Goal: Information Seeking & Learning: Check status

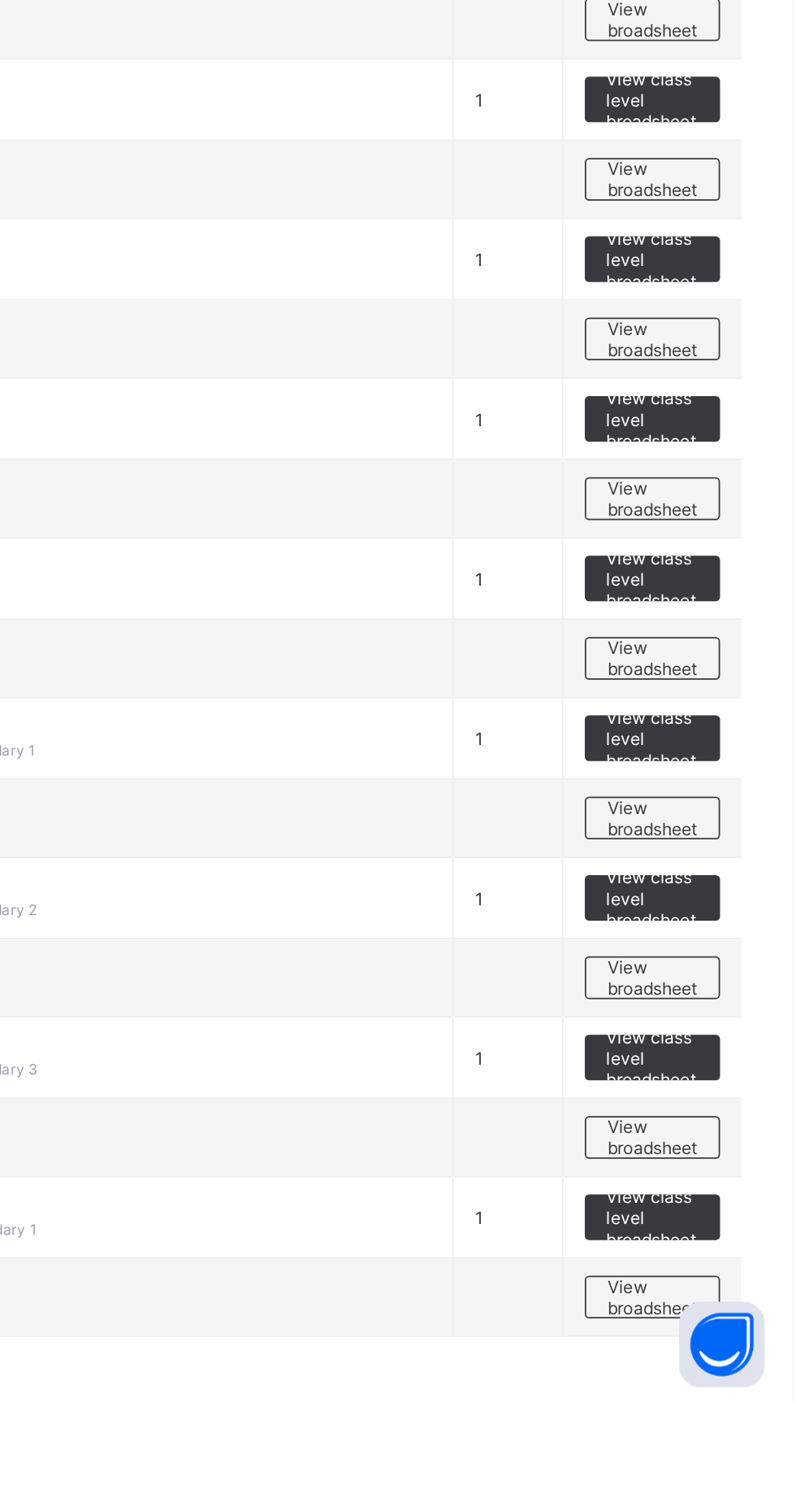
click at [723, 1262] on span "View broadsheet" at bounding box center [716, 1270] width 51 height 24
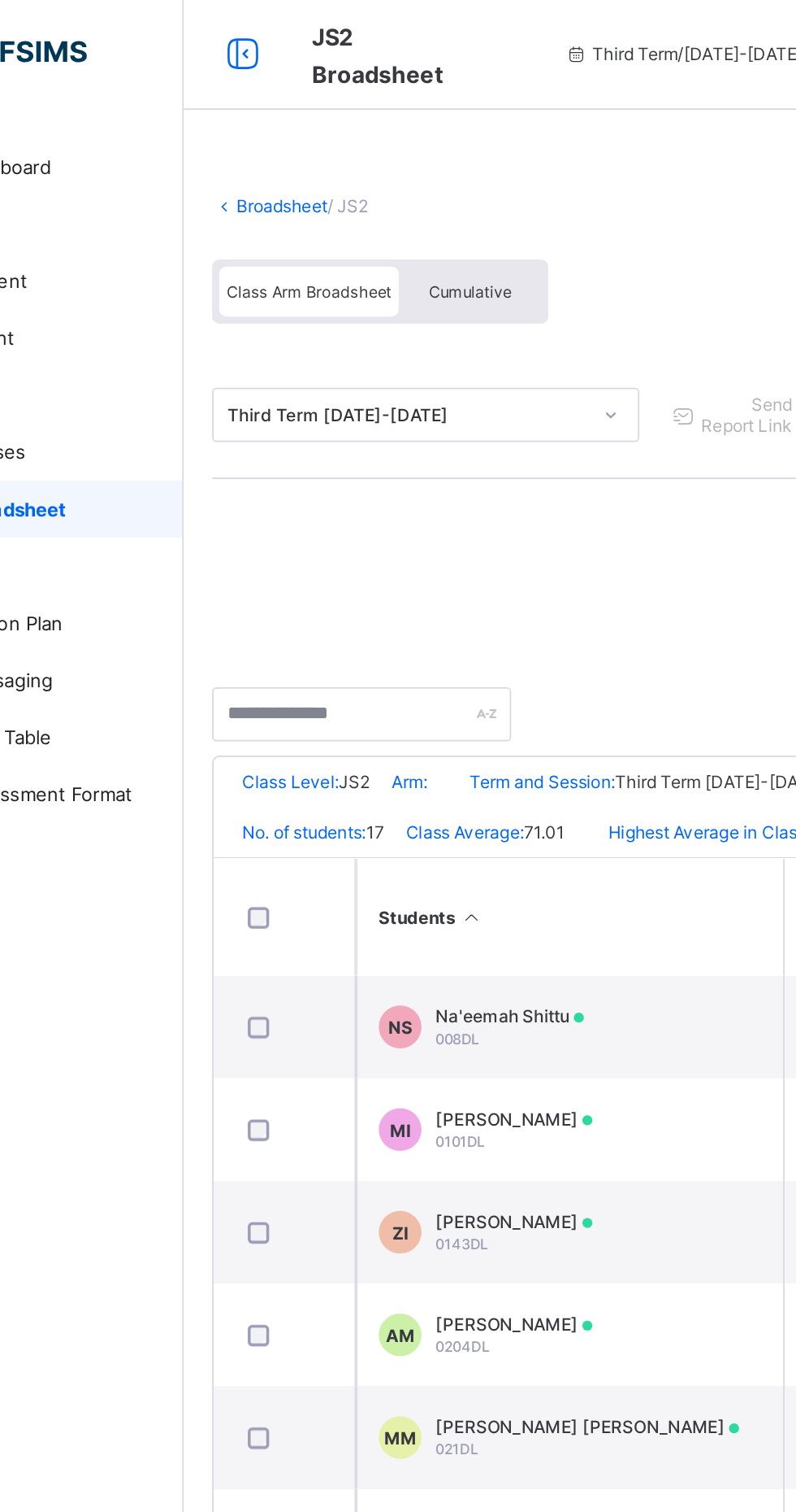
scroll to position [4, 2]
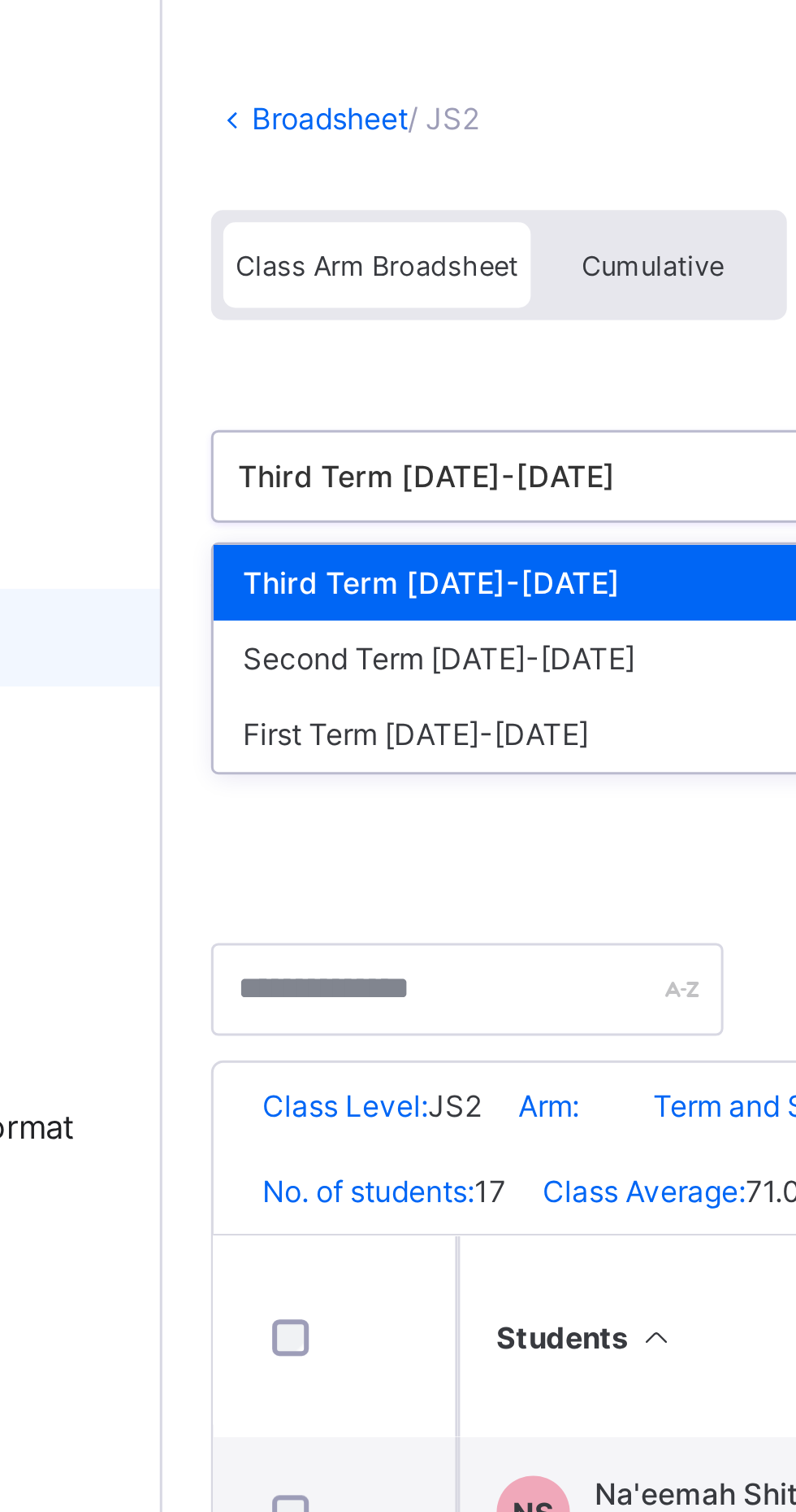
click at [241, 297] on div "Second Term [DATE]-[DATE]" at bounding box center [333, 300] width 242 height 25
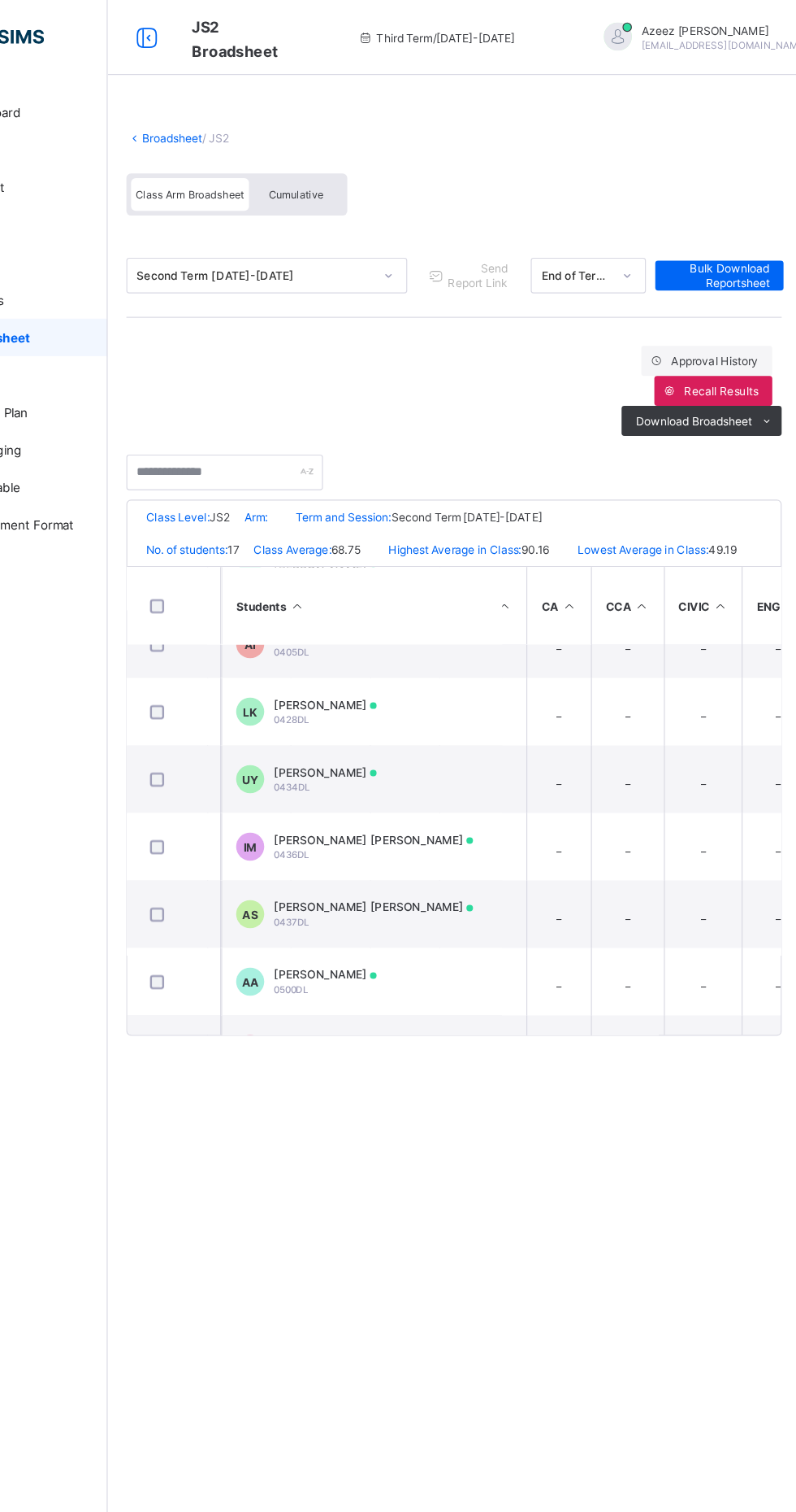
scroll to position [393, 256]
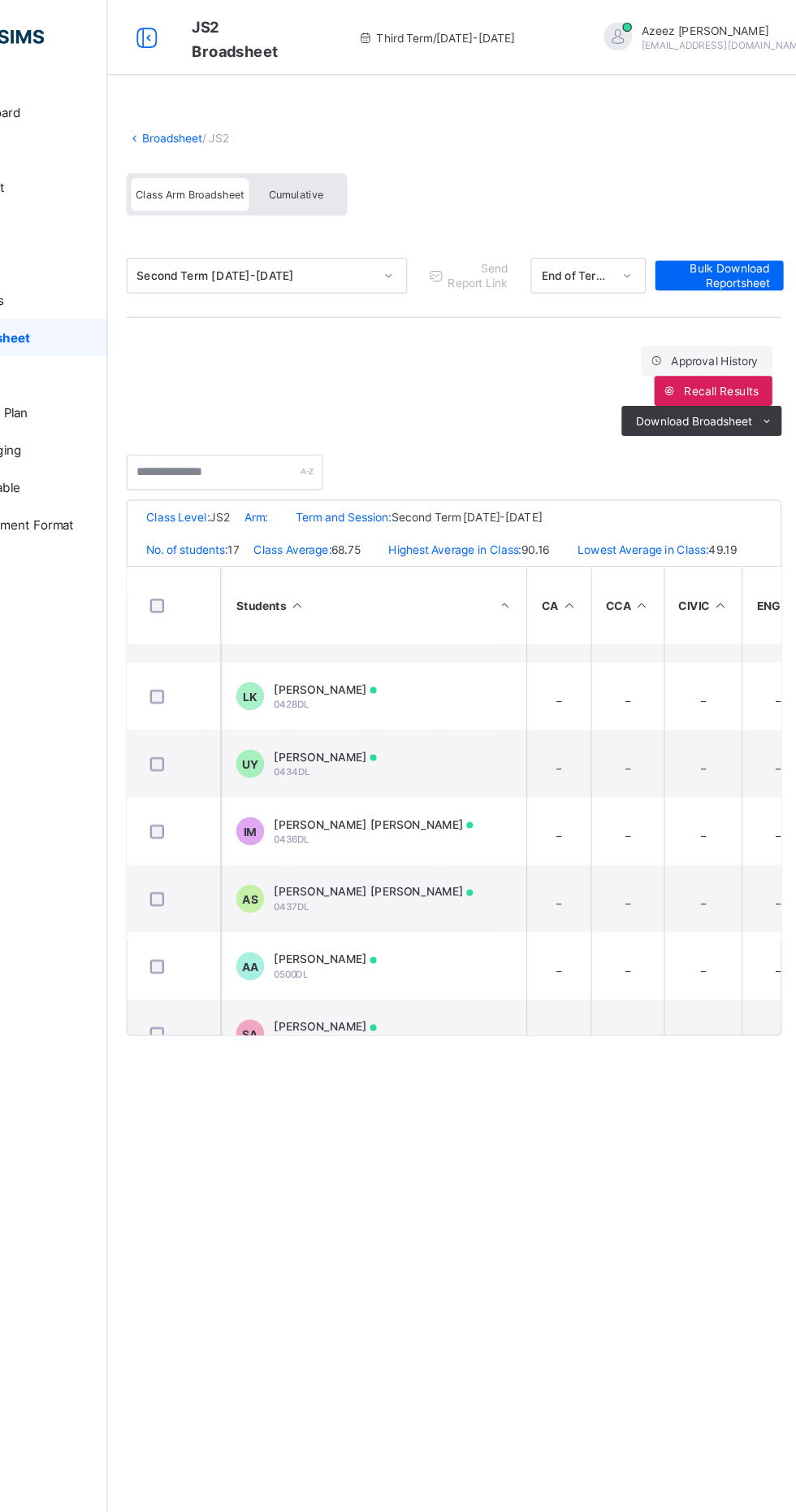
click at [594, 802] on td "_" at bounding box center [586, 780] width 56 height 58
click at [643, 790] on td "_" at bounding box center [646, 780] width 63 height 58
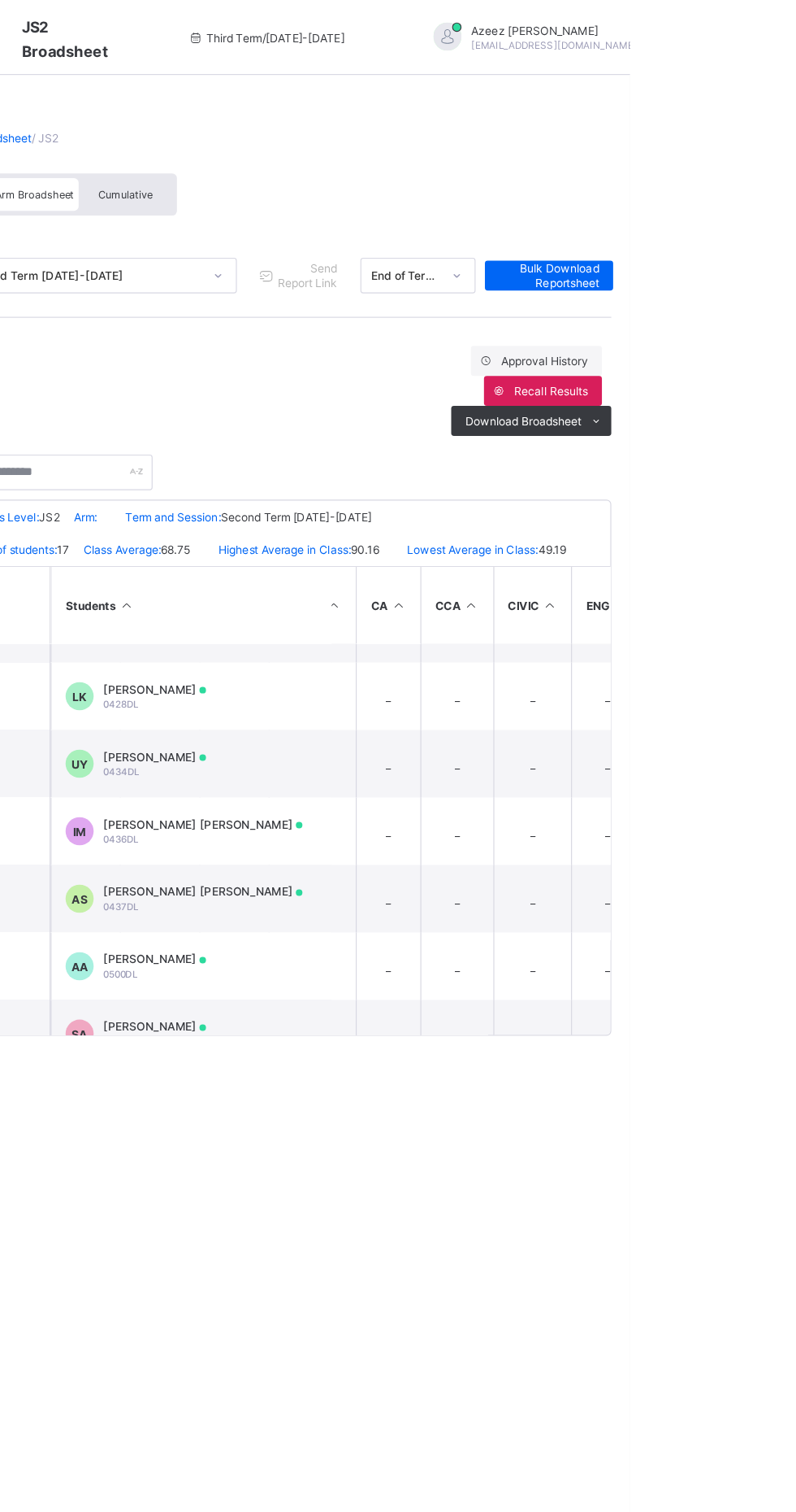
click at [687, 802] on td "_" at bounding box center [712, 780] width 68 height 58
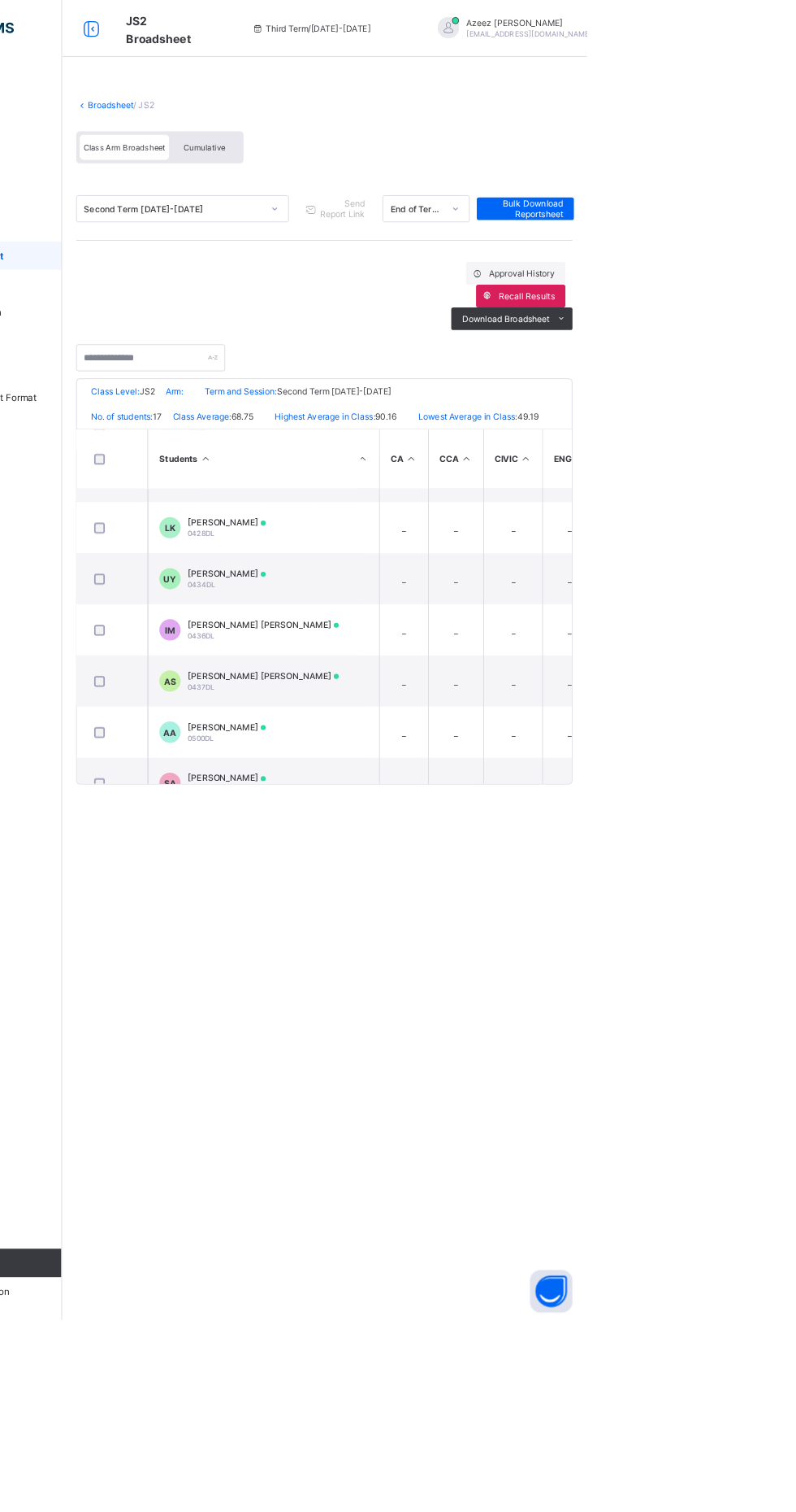
click at [729, 787] on td "_" at bounding box center [712, 780] width 68 height 58
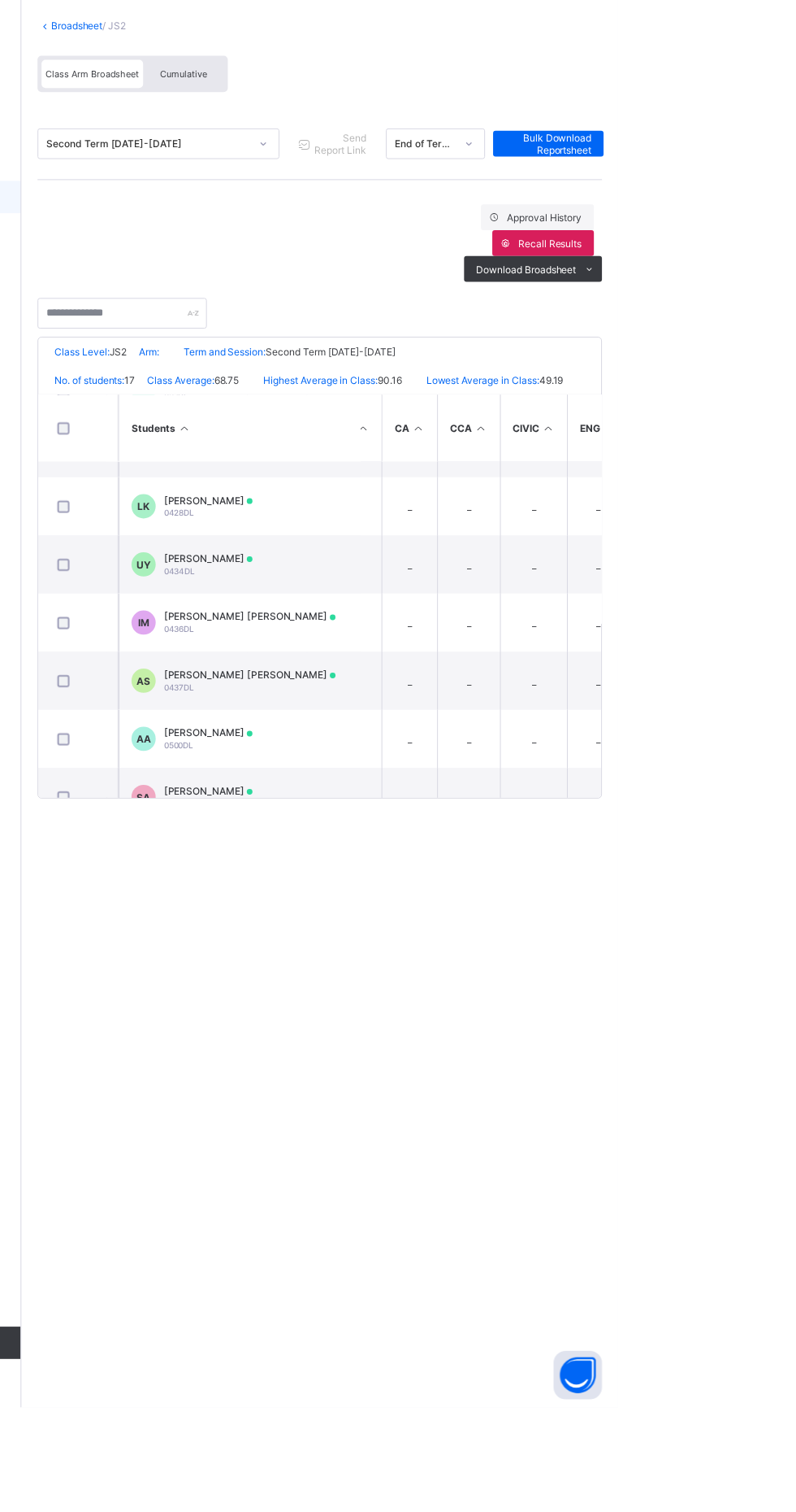
click at [671, 809] on td "_" at bounding box center [646, 780] width 63 height 58
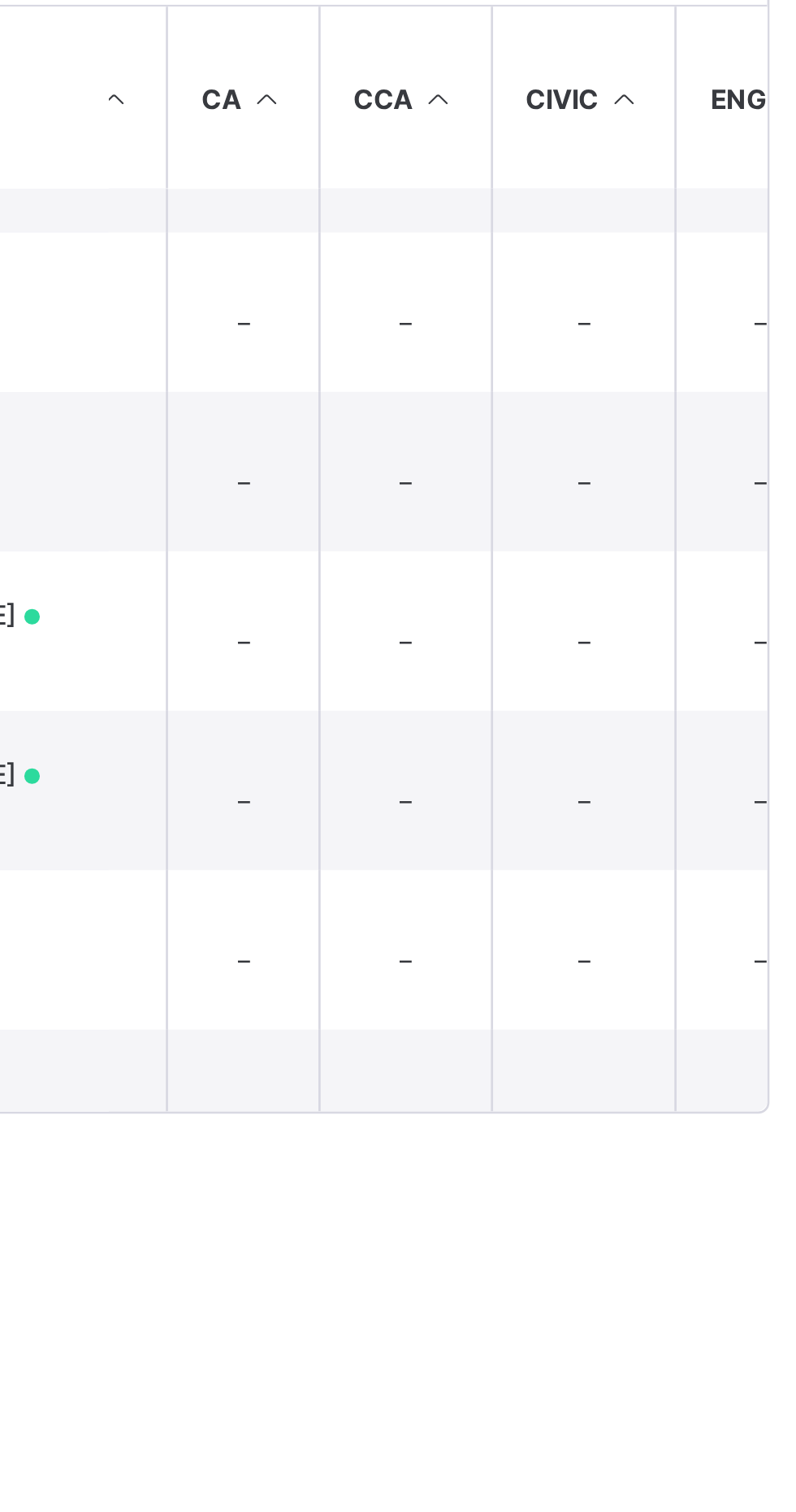
click at [705, 788] on td "_" at bounding box center [712, 780] width 68 height 58
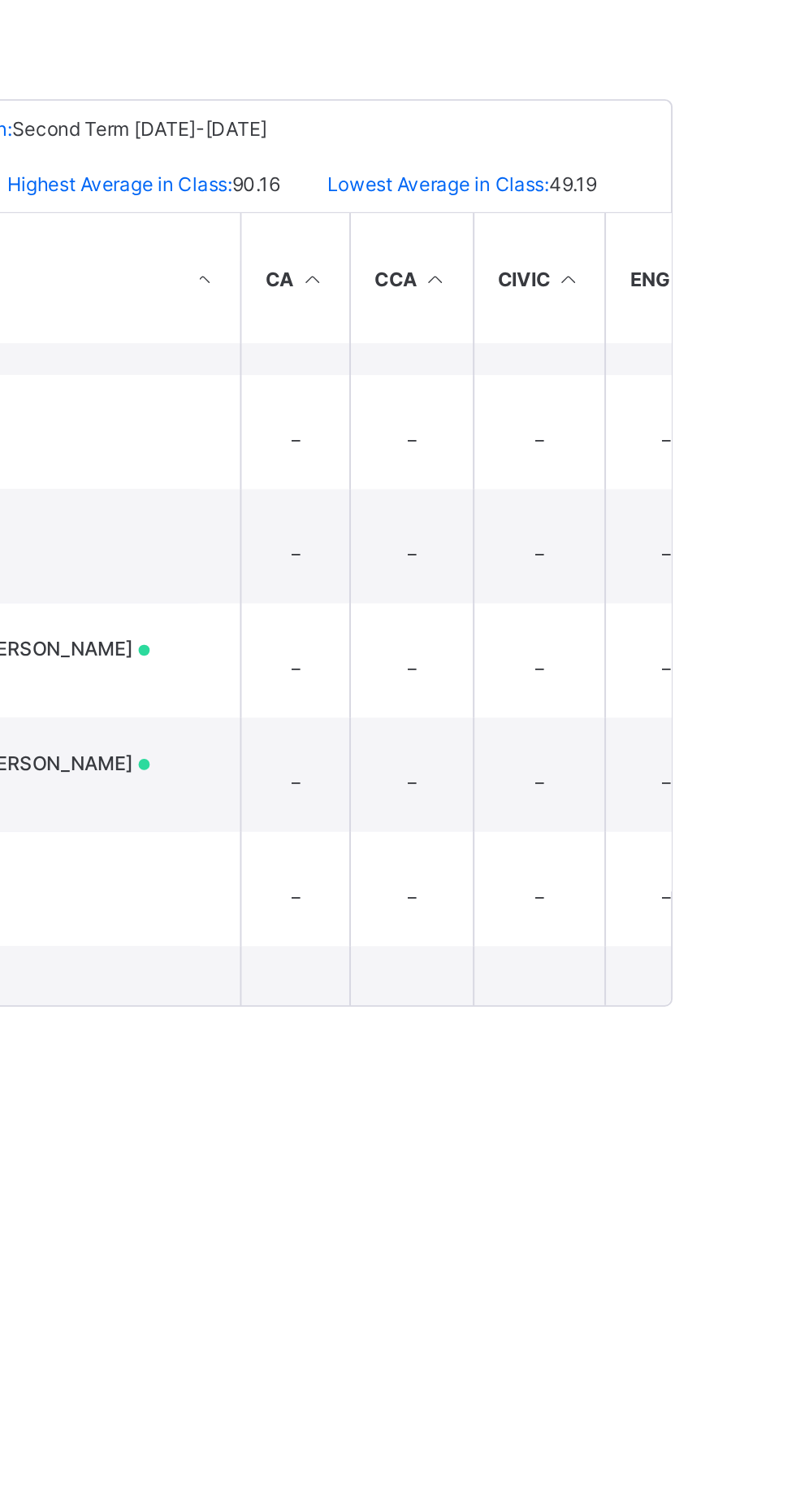
click at [707, 792] on td "_" at bounding box center [712, 780] width 68 height 58
click at [665, 776] on td "_" at bounding box center [646, 780] width 63 height 58
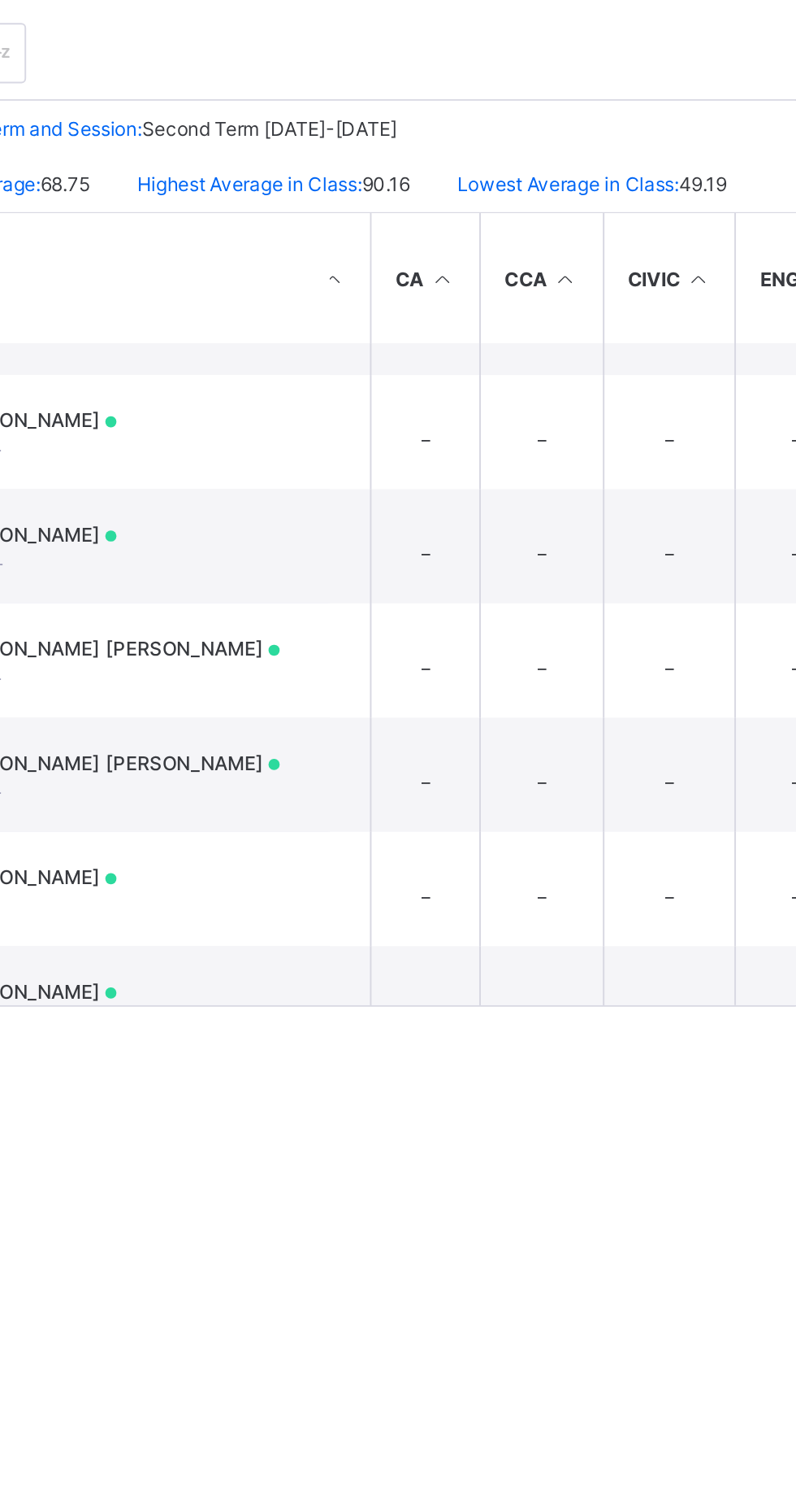
click at [581, 786] on td "_" at bounding box center [586, 780] width 56 height 58
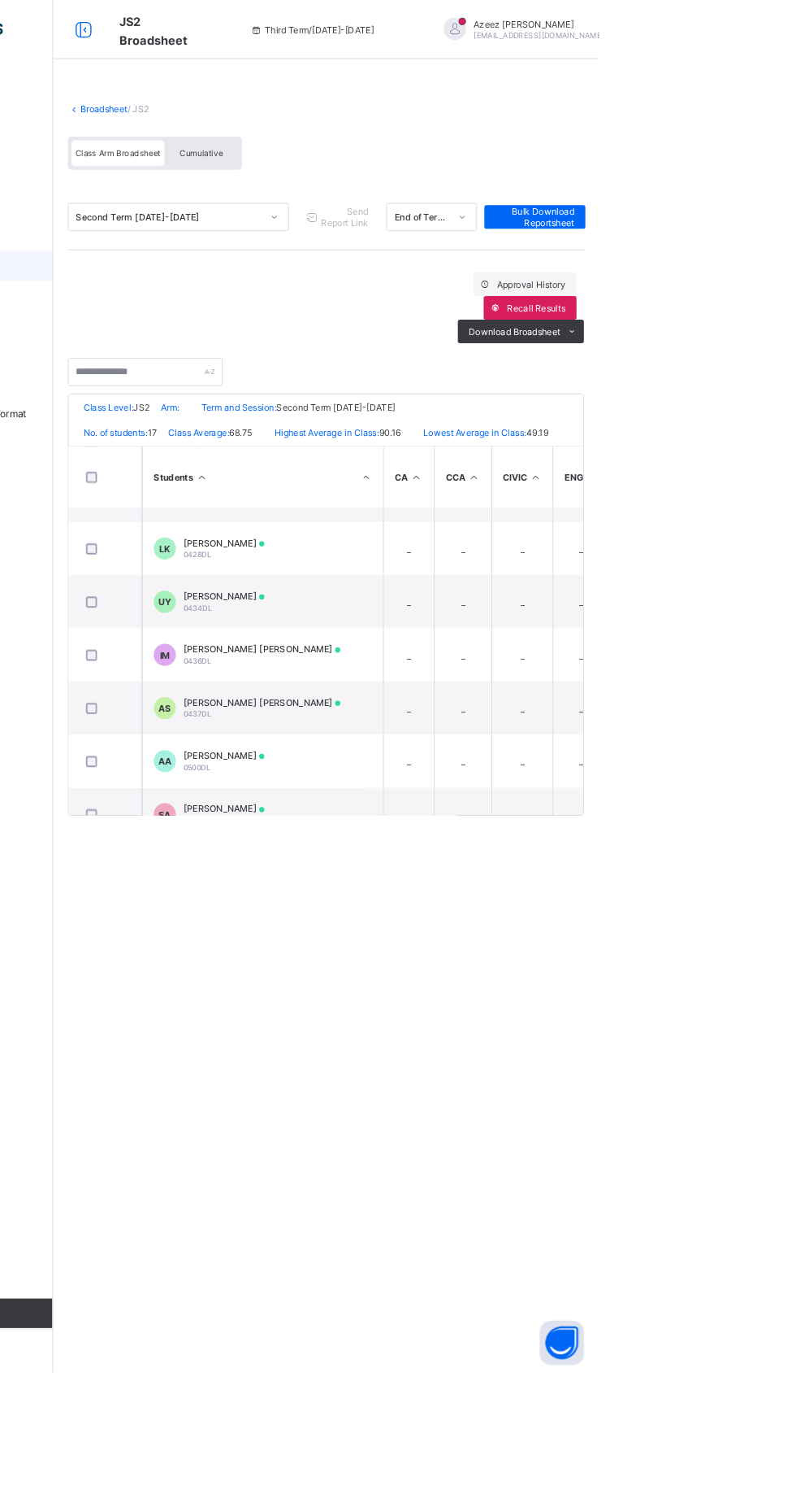
click at [295, 781] on td "AS [PERSON_NAME] [PERSON_NAME] 0437DL" at bounding box center [415, 780] width 244 height 58
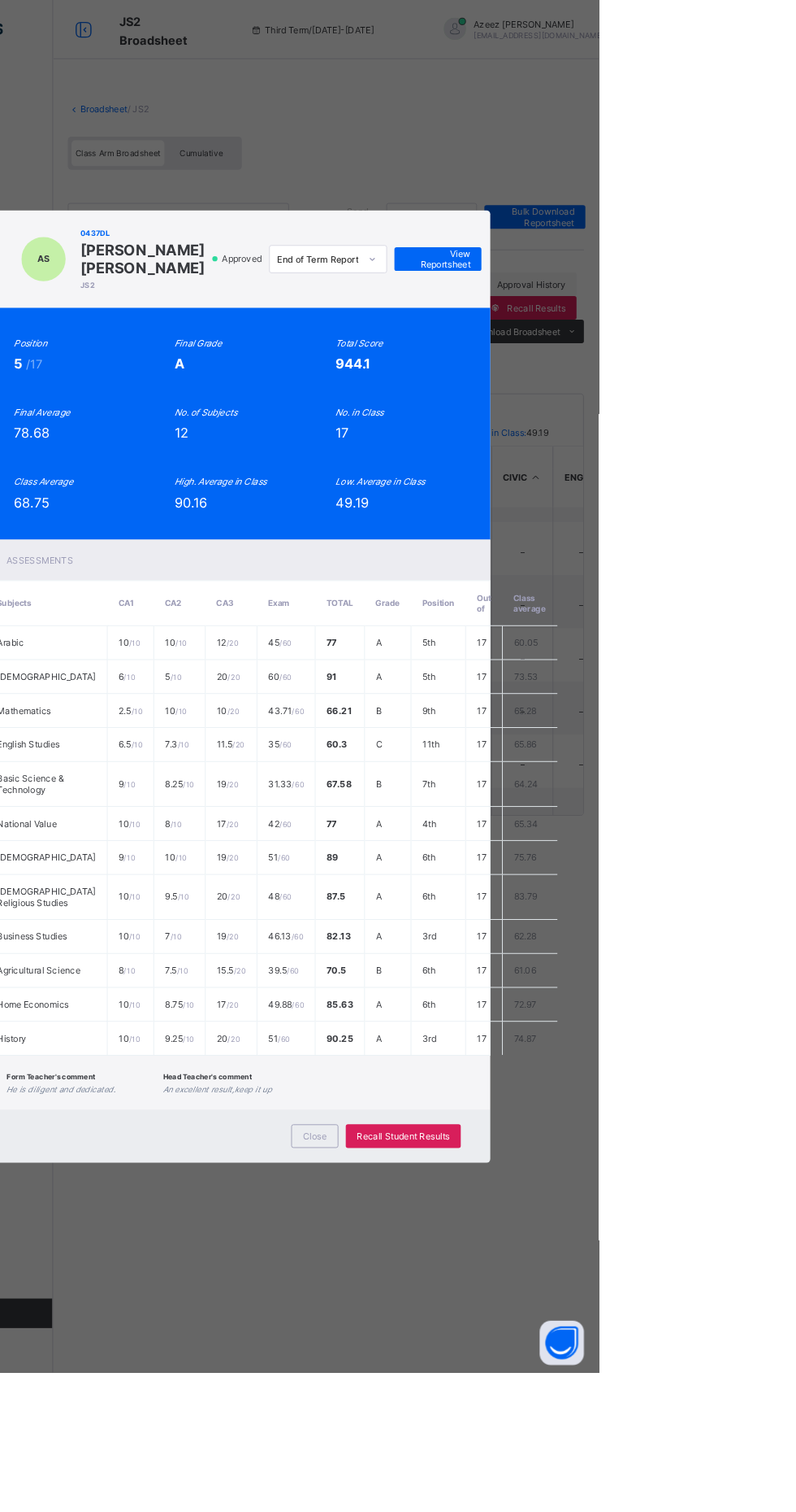
click at [655, 298] on span "View Reportsheet" at bounding box center [619, 285] width 72 height 24
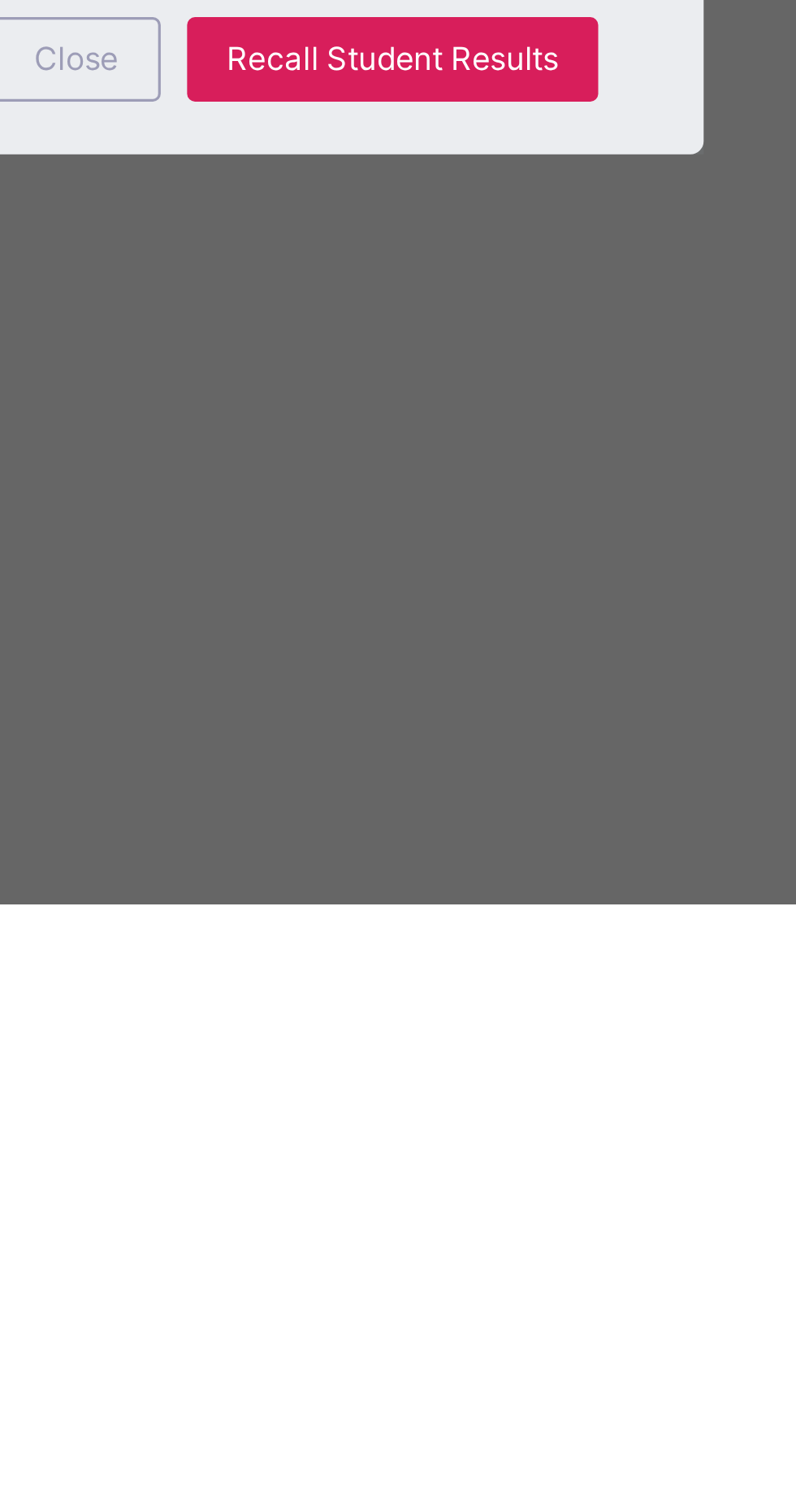
click at [606, 1223] on div "Form Teacher's comment He is diligent and dedicated. Head Teacher's comment An …" at bounding box center [398, 1192] width 557 height 59
click at [509, 1265] on div "Close" at bounding box center [484, 1251] width 52 height 26
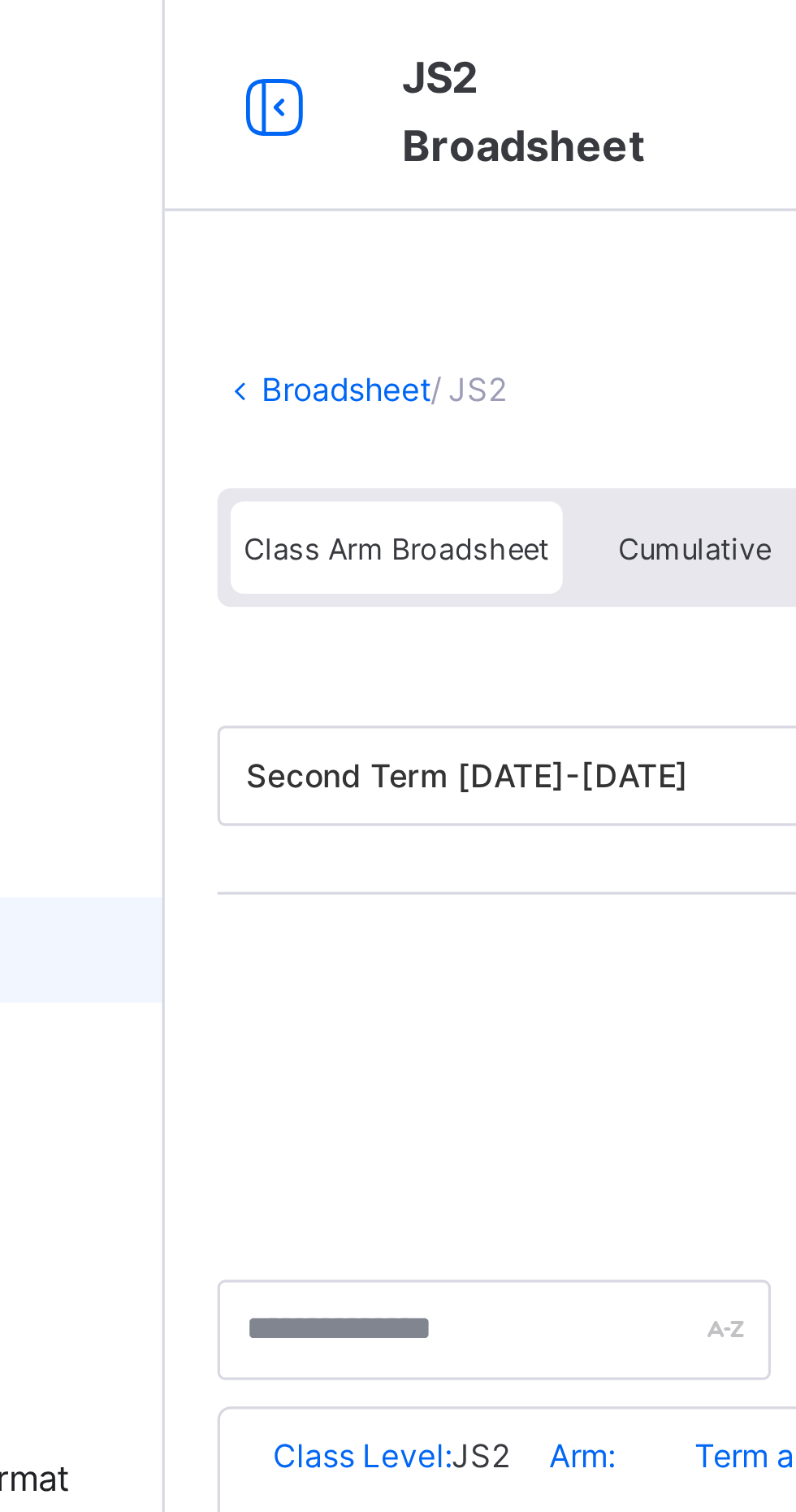
click at [215, 121] on icon at bounding box center [218, 120] width 13 height 12
click at [217, 116] on icon at bounding box center [218, 120] width 13 height 12
click at [229, 123] on link "Broadsheet" at bounding box center [251, 120] width 52 height 12
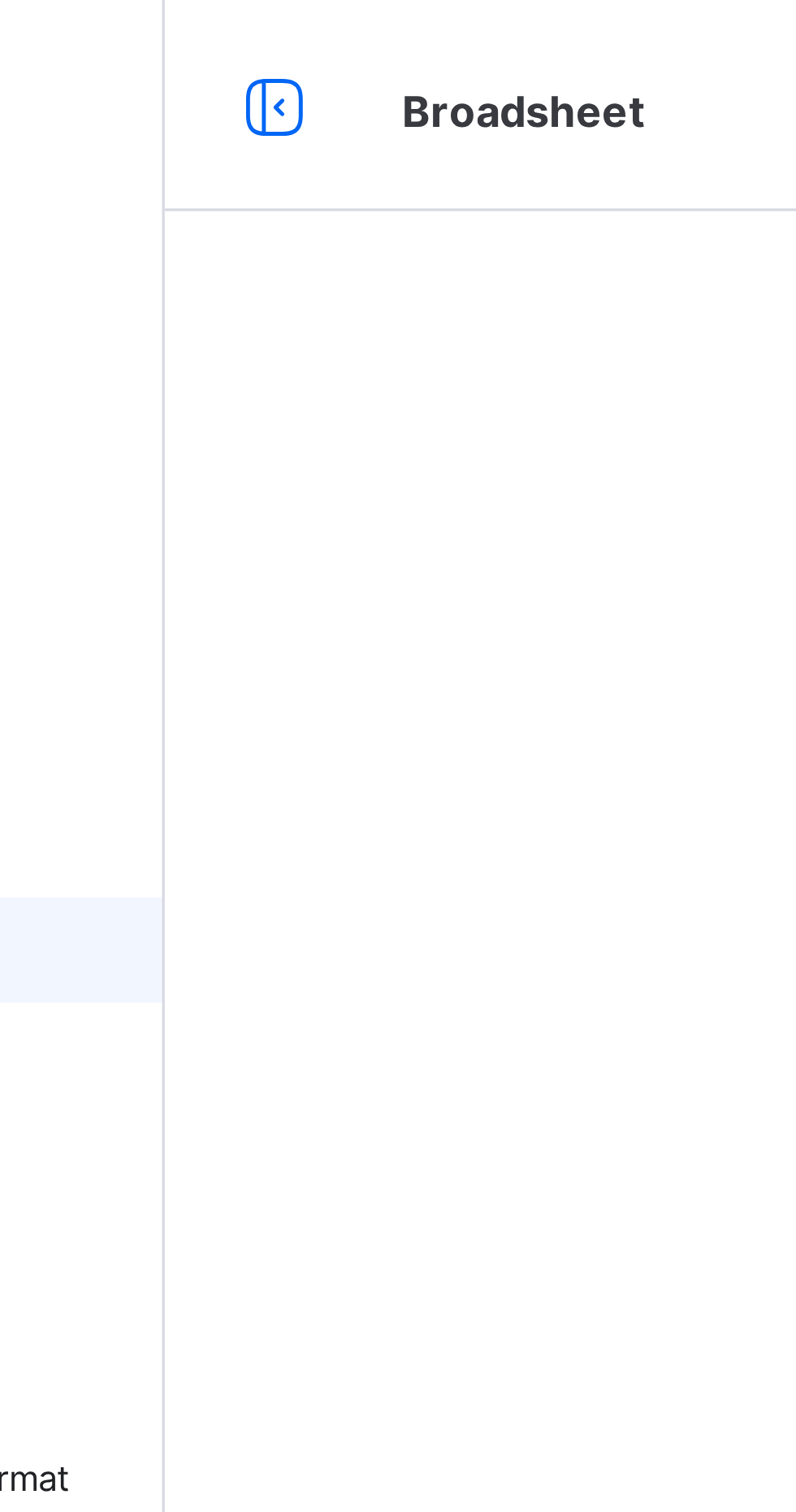
click at [232, 121] on div at bounding box center [495, 113] width 601 height 65
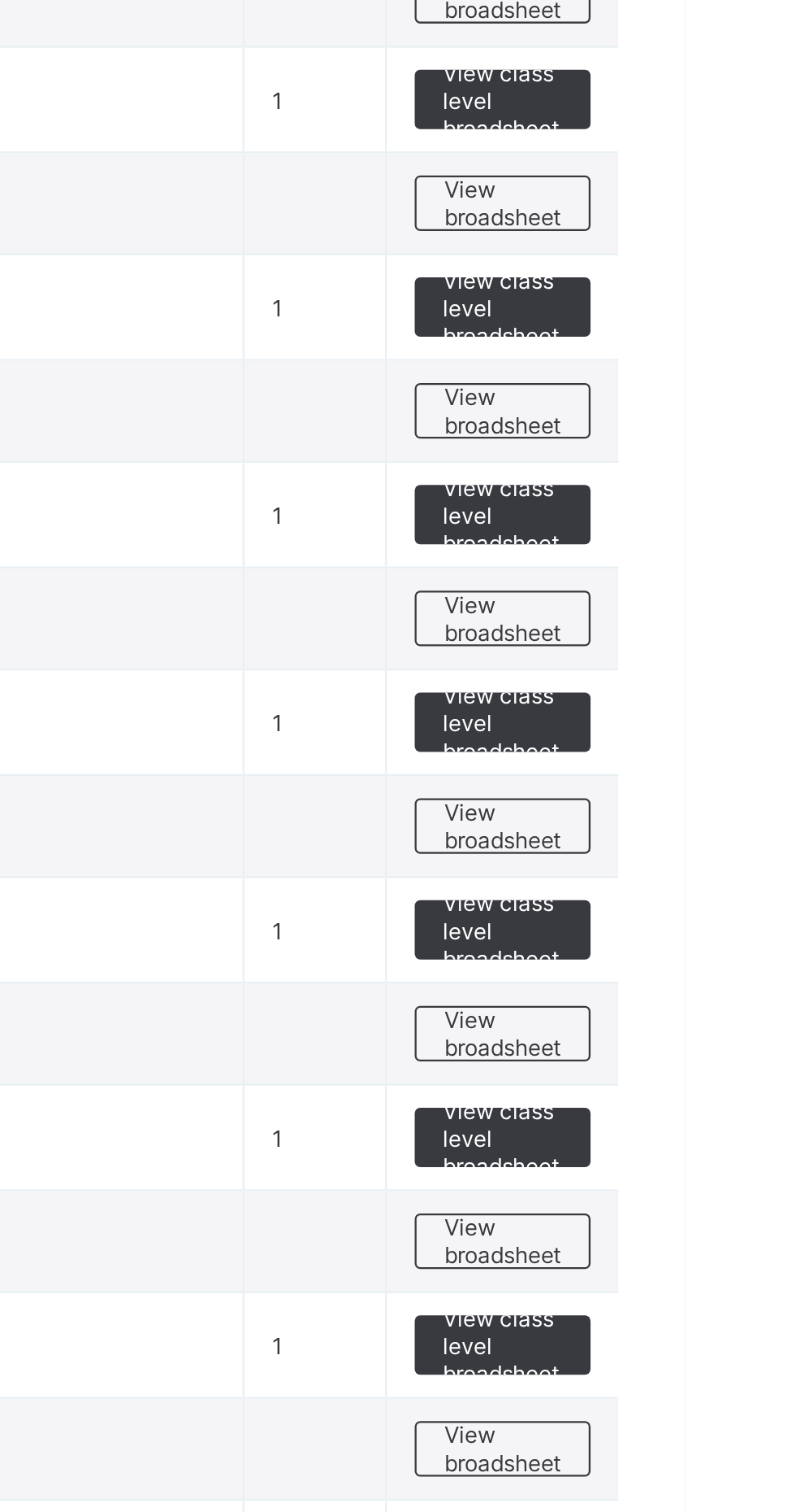
click at [744, 894] on div "View broadsheet" at bounding box center [717, 905] width 78 height 24
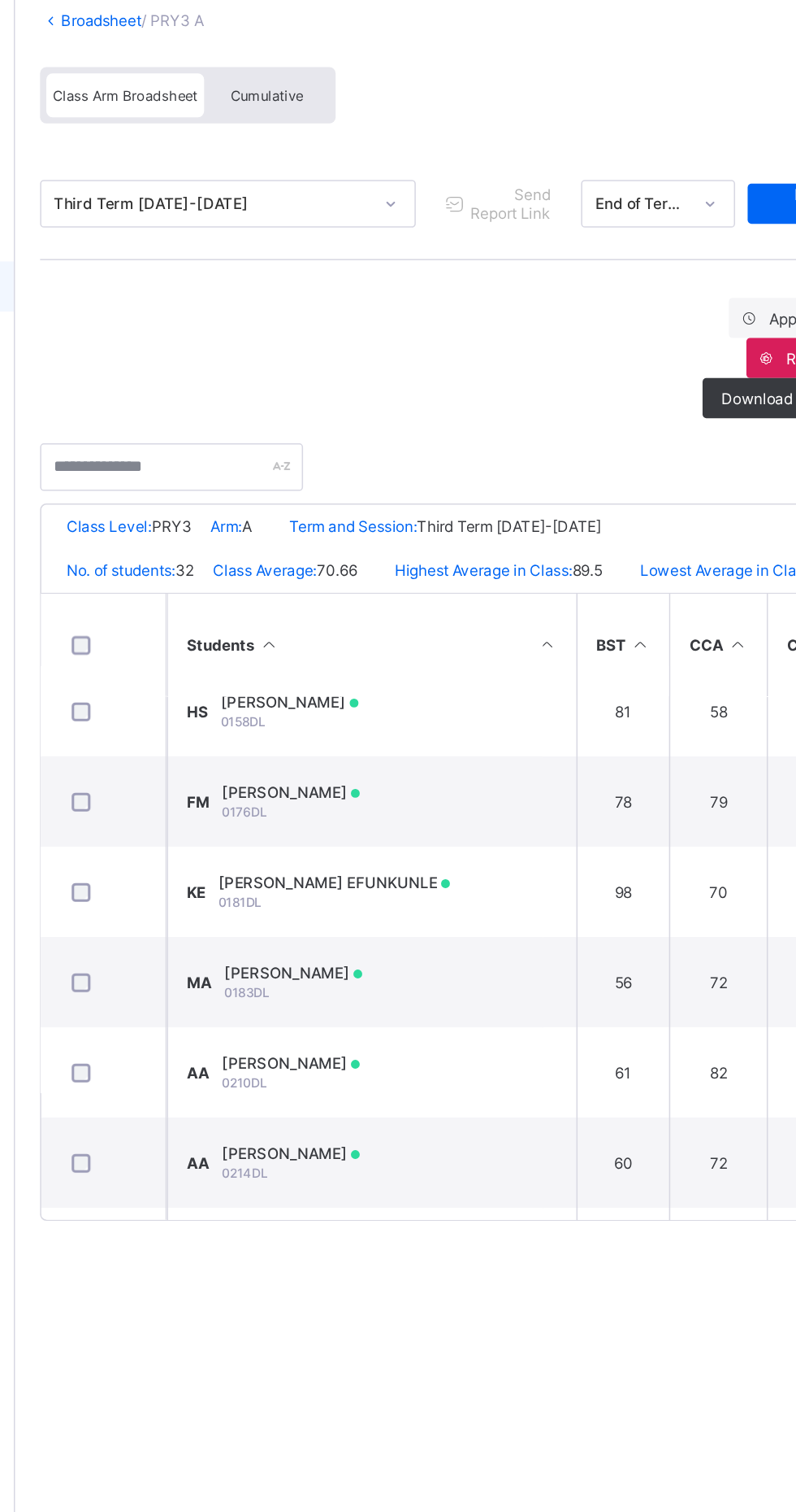
scroll to position [78, 131]
click at [616, 750] on td "56" at bounding box center [589, 744] width 61 height 58
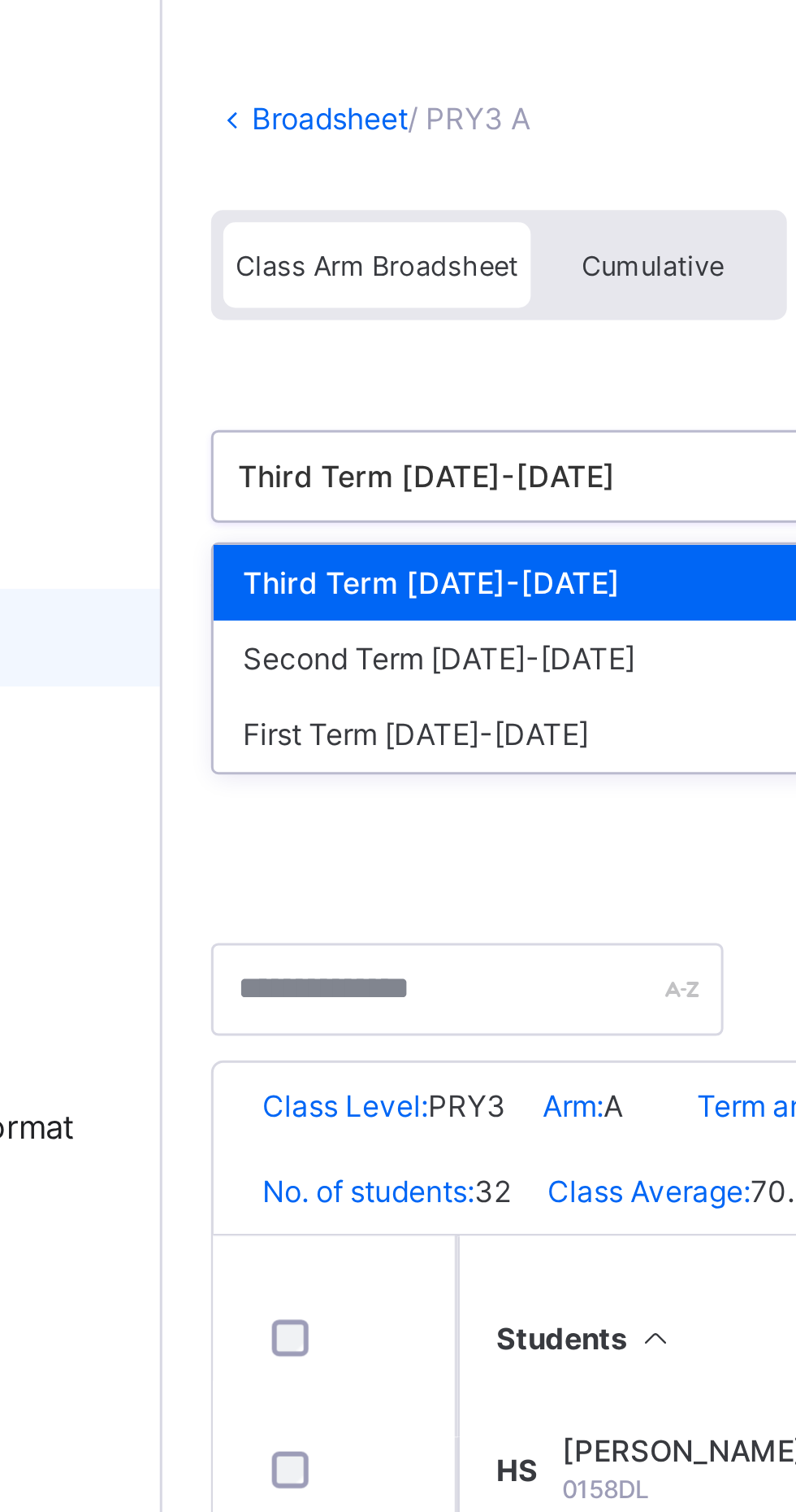
click at [243, 303] on div "Second Term [DATE]-[DATE]" at bounding box center [333, 300] width 242 height 25
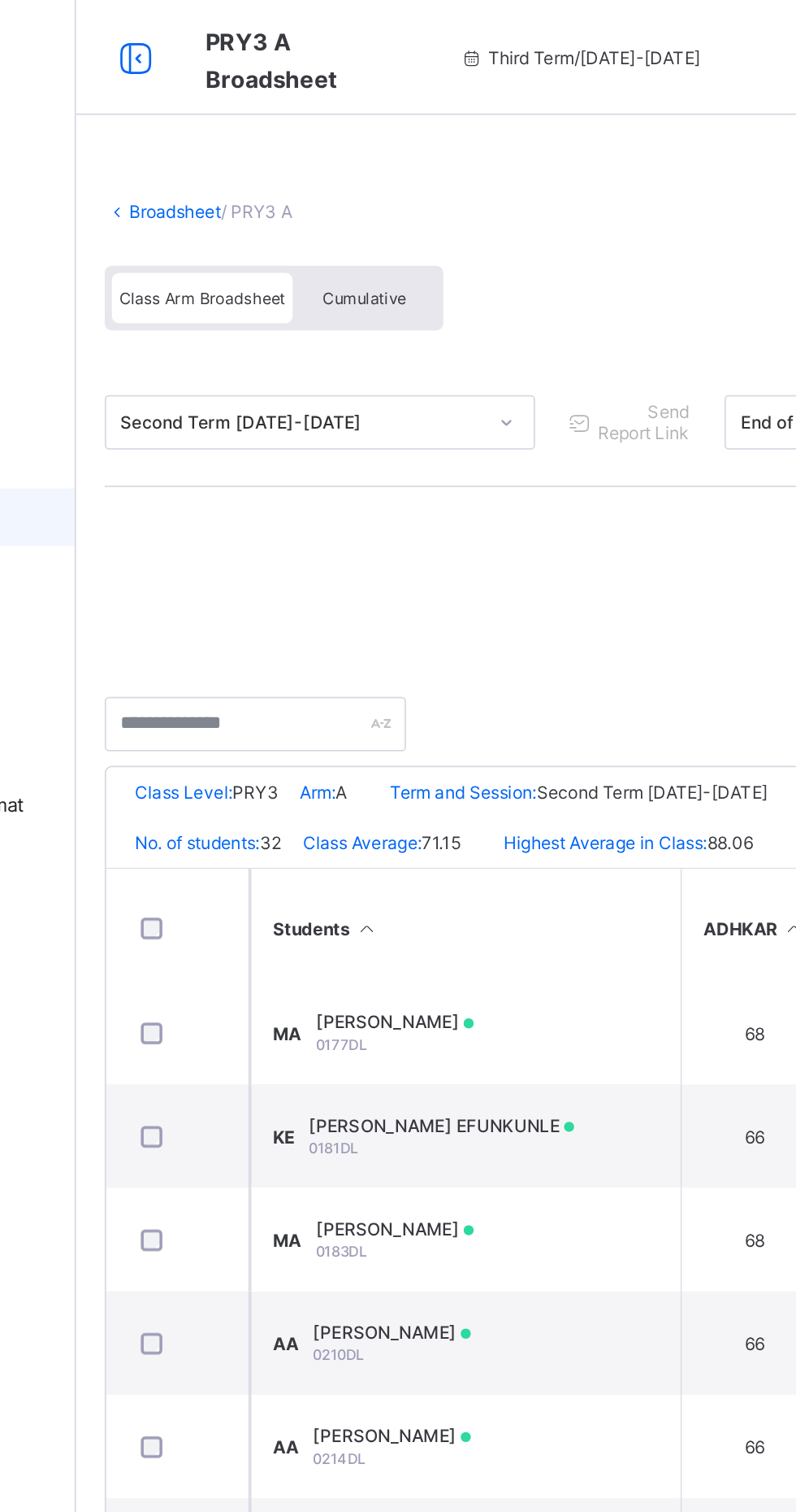
scroll to position [204, 0]
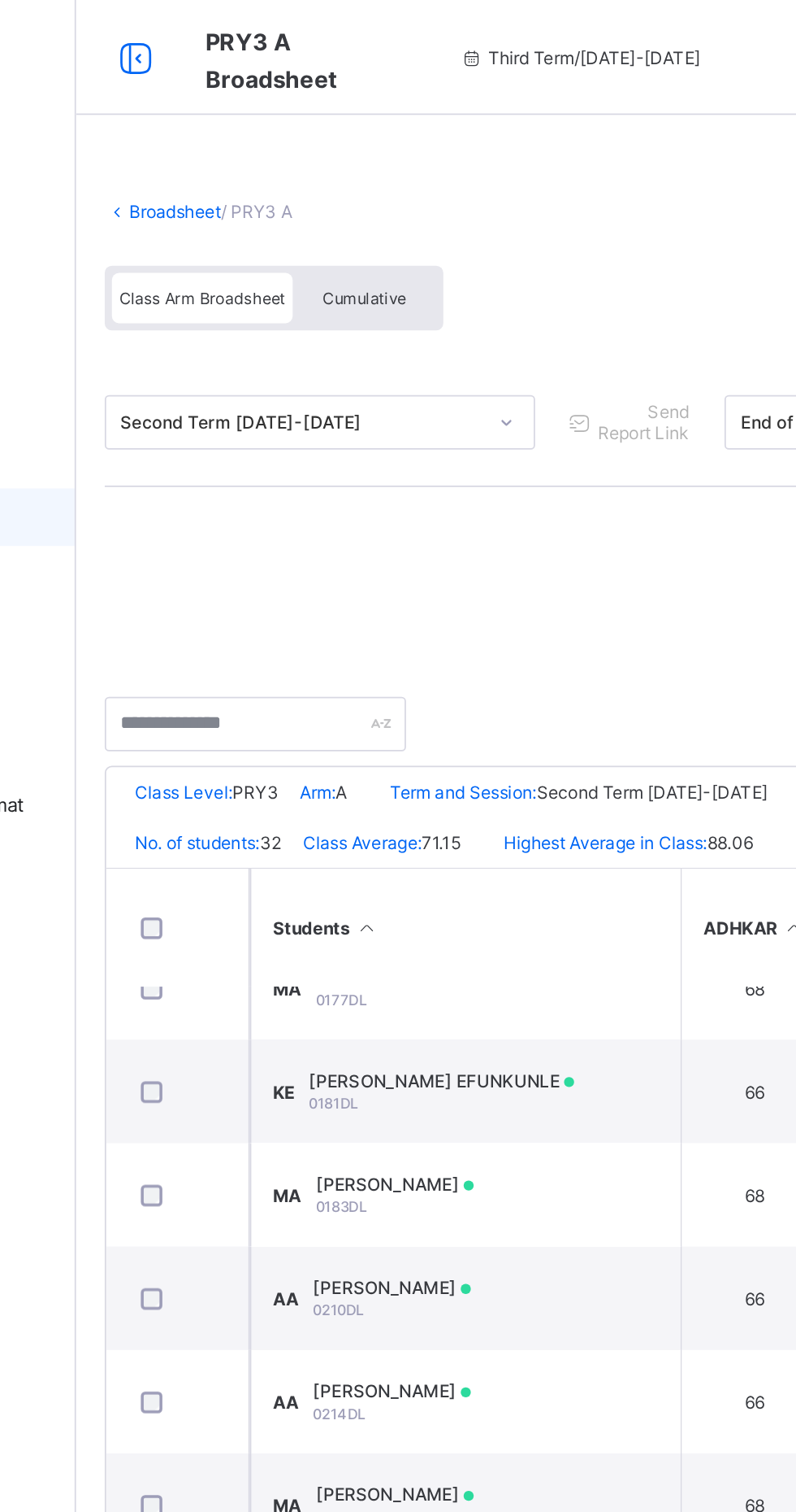
click at [475, 667] on td "MA [PERSON_NAME] 0183DL" at bounding box center [415, 676] width 244 height 58
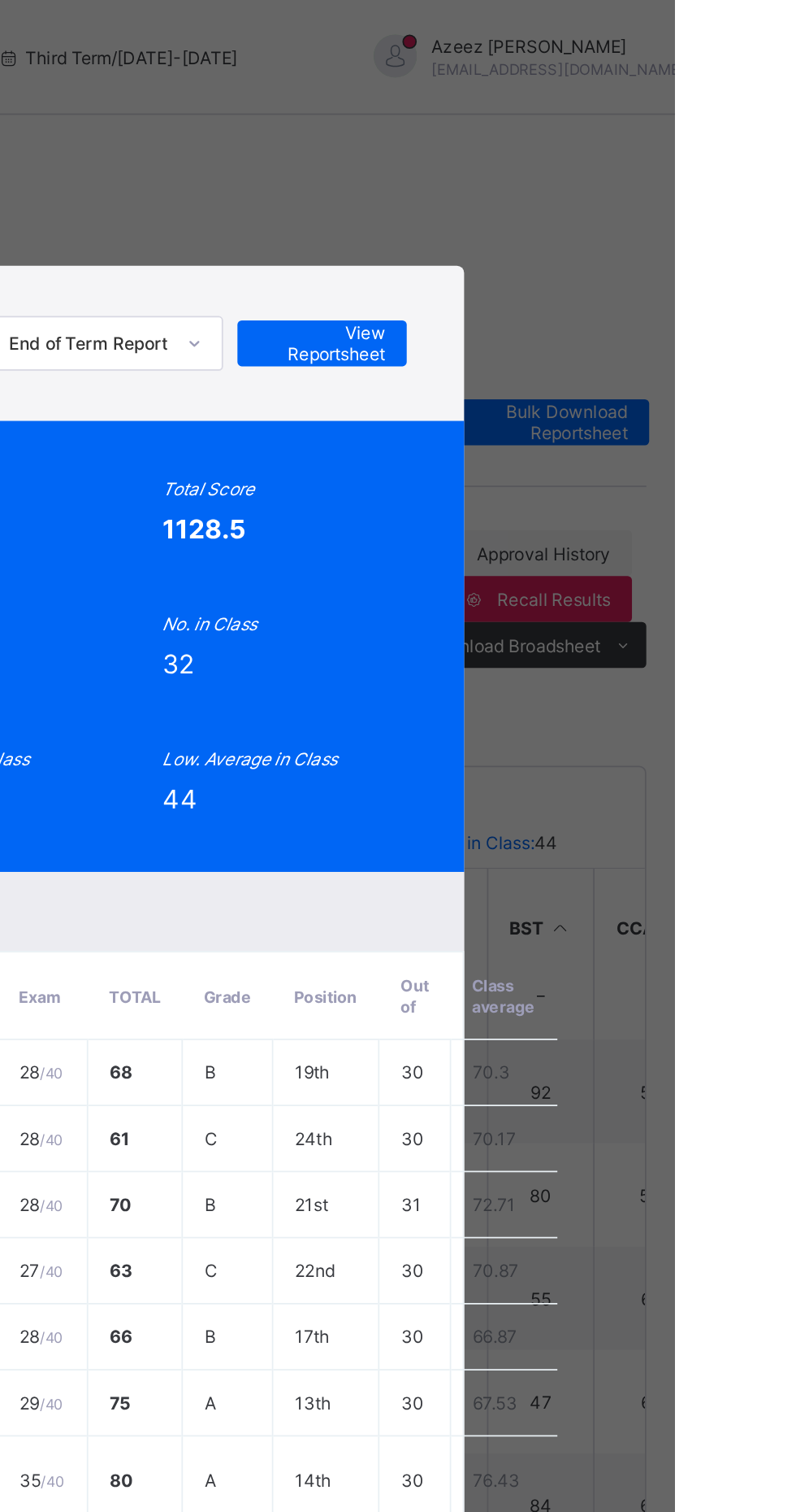
click at [632, 207] on span "View Reportsheet" at bounding box center [596, 194] width 72 height 24
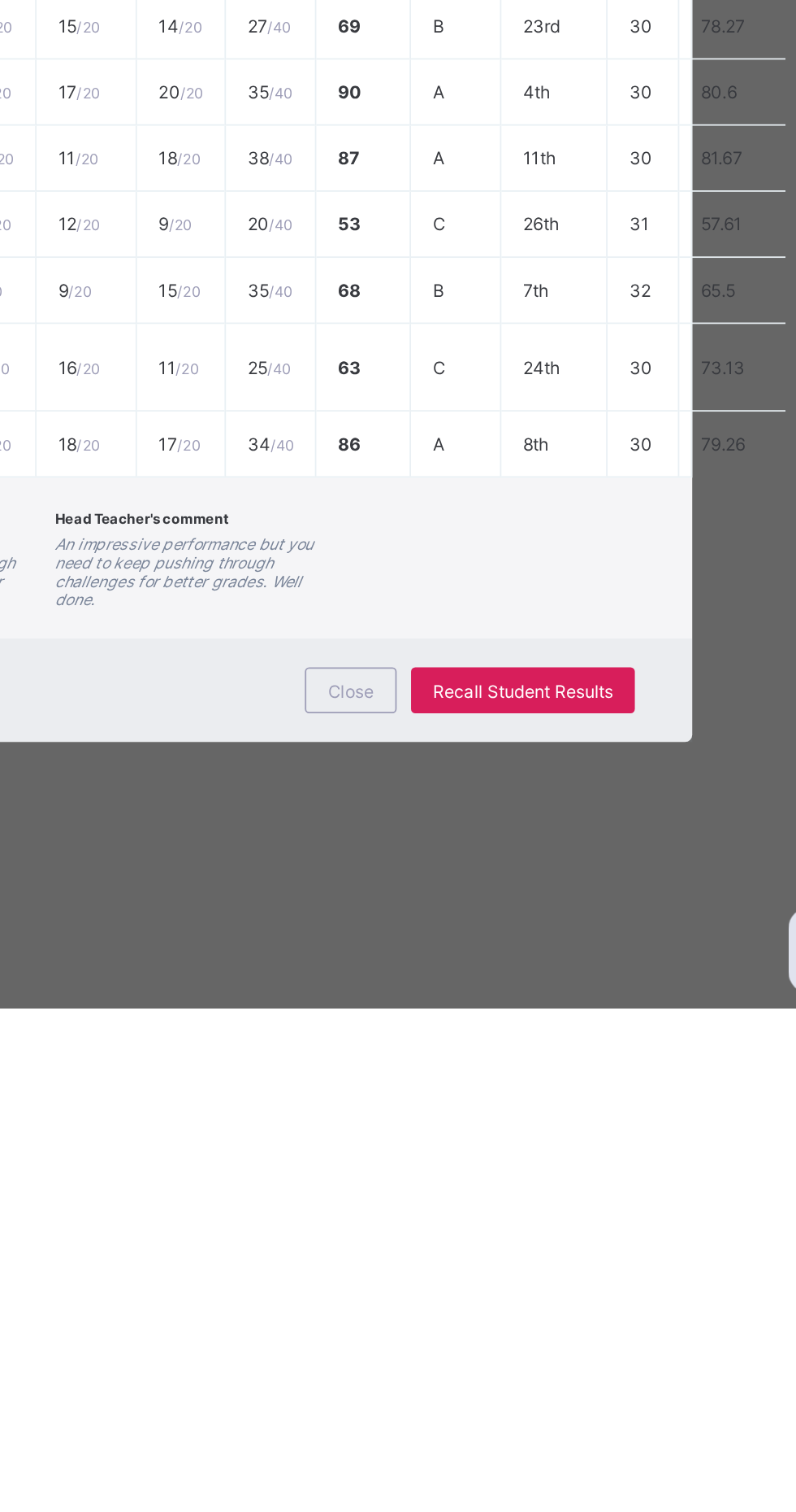
click at [497, 1338] on span "Close" at bounding box center [483, 1332] width 26 height 12
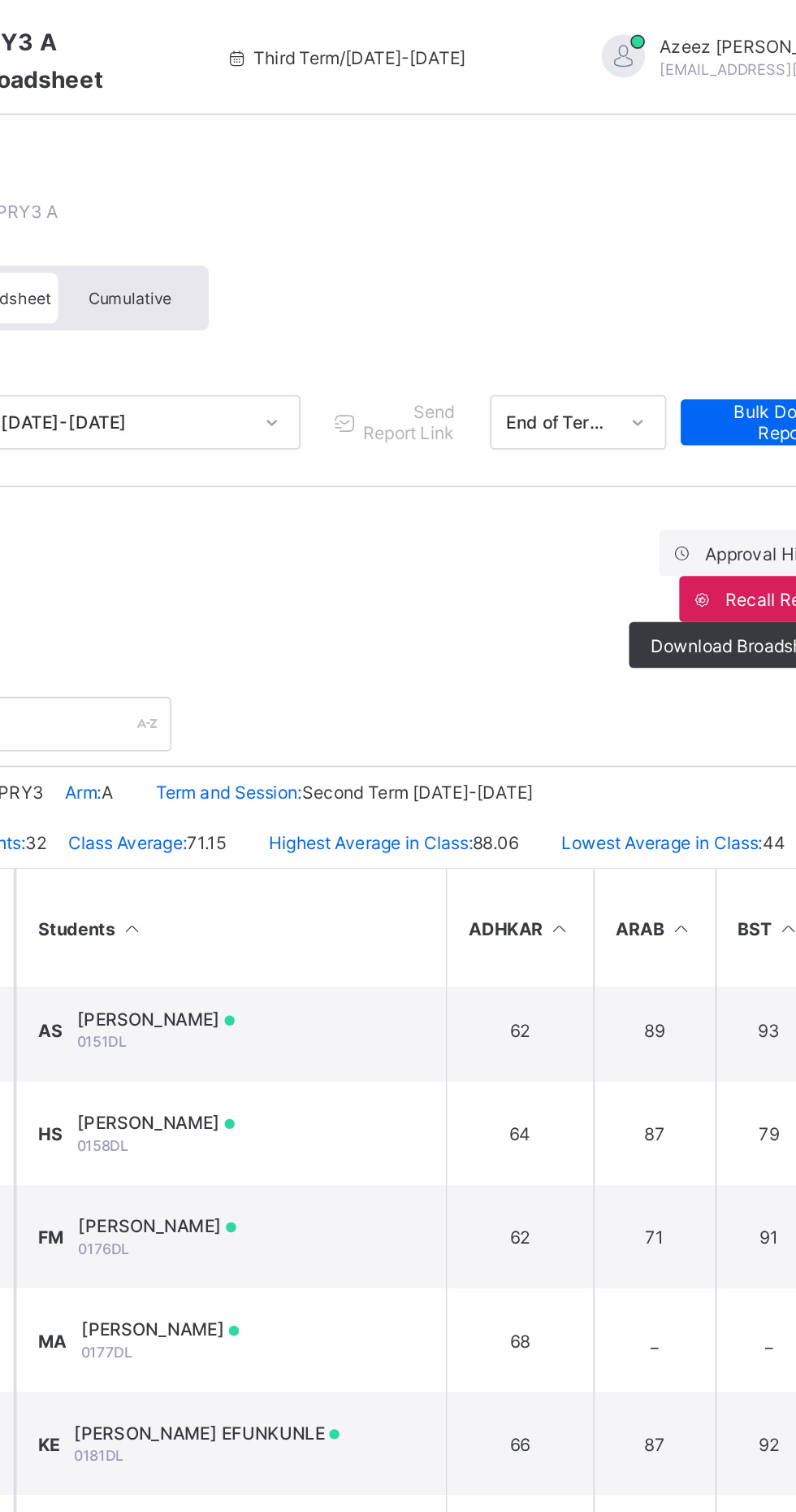
scroll to position [0, 0]
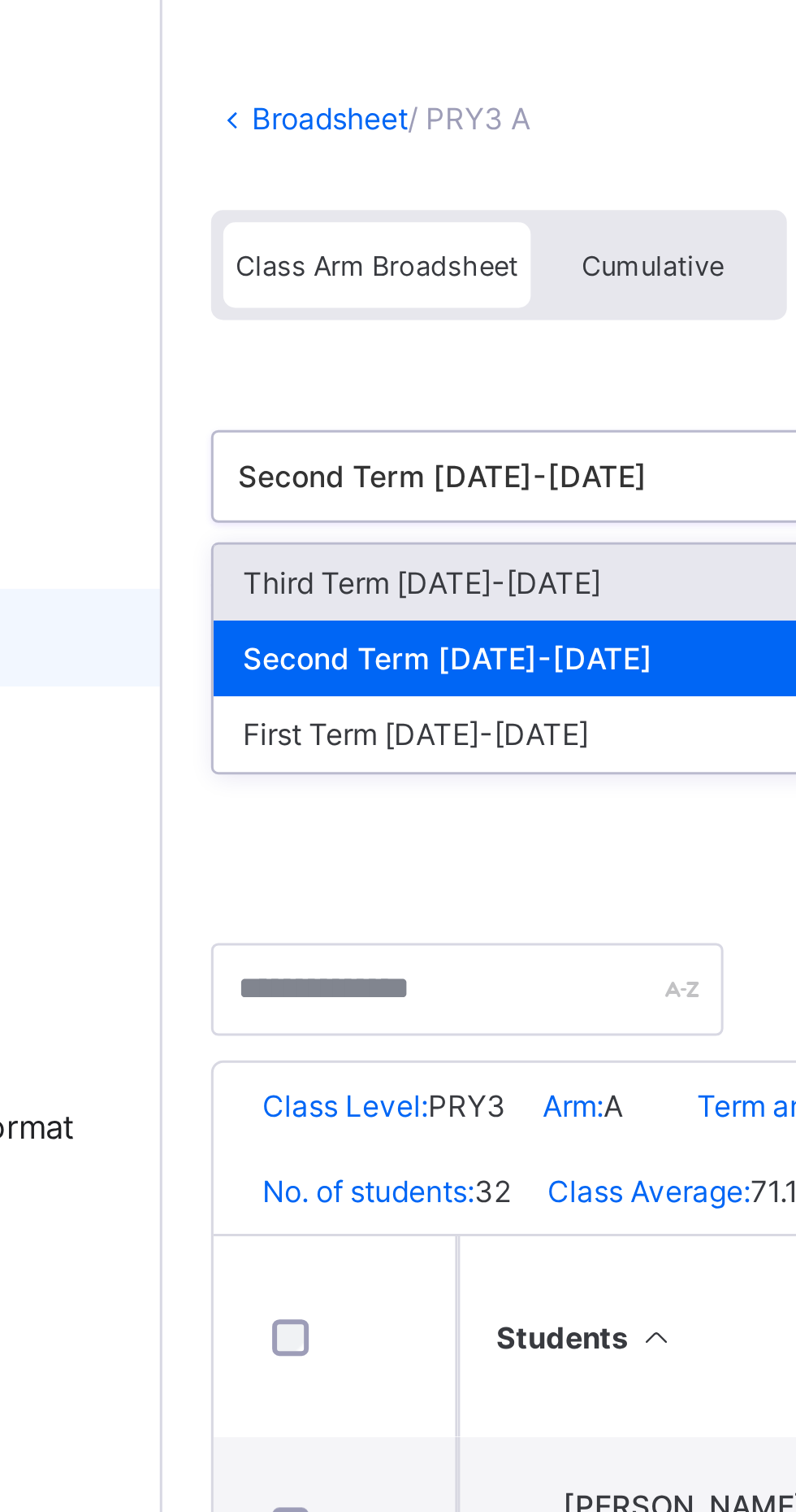
click at [249, 326] on div "First Term [DATE]-[DATE]" at bounding box center [333, 325] width 242 height 25
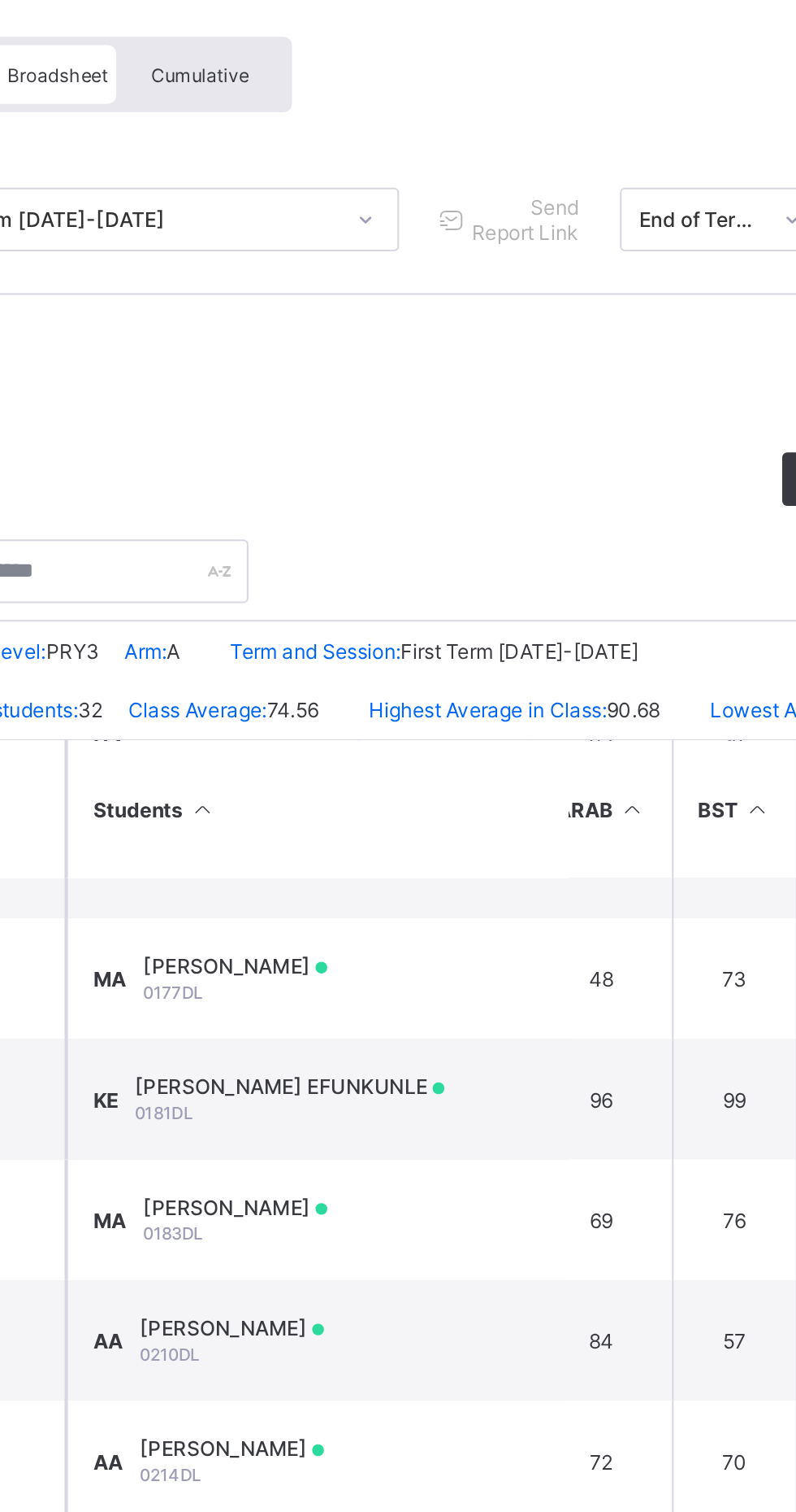
scroll to position [172, 102]
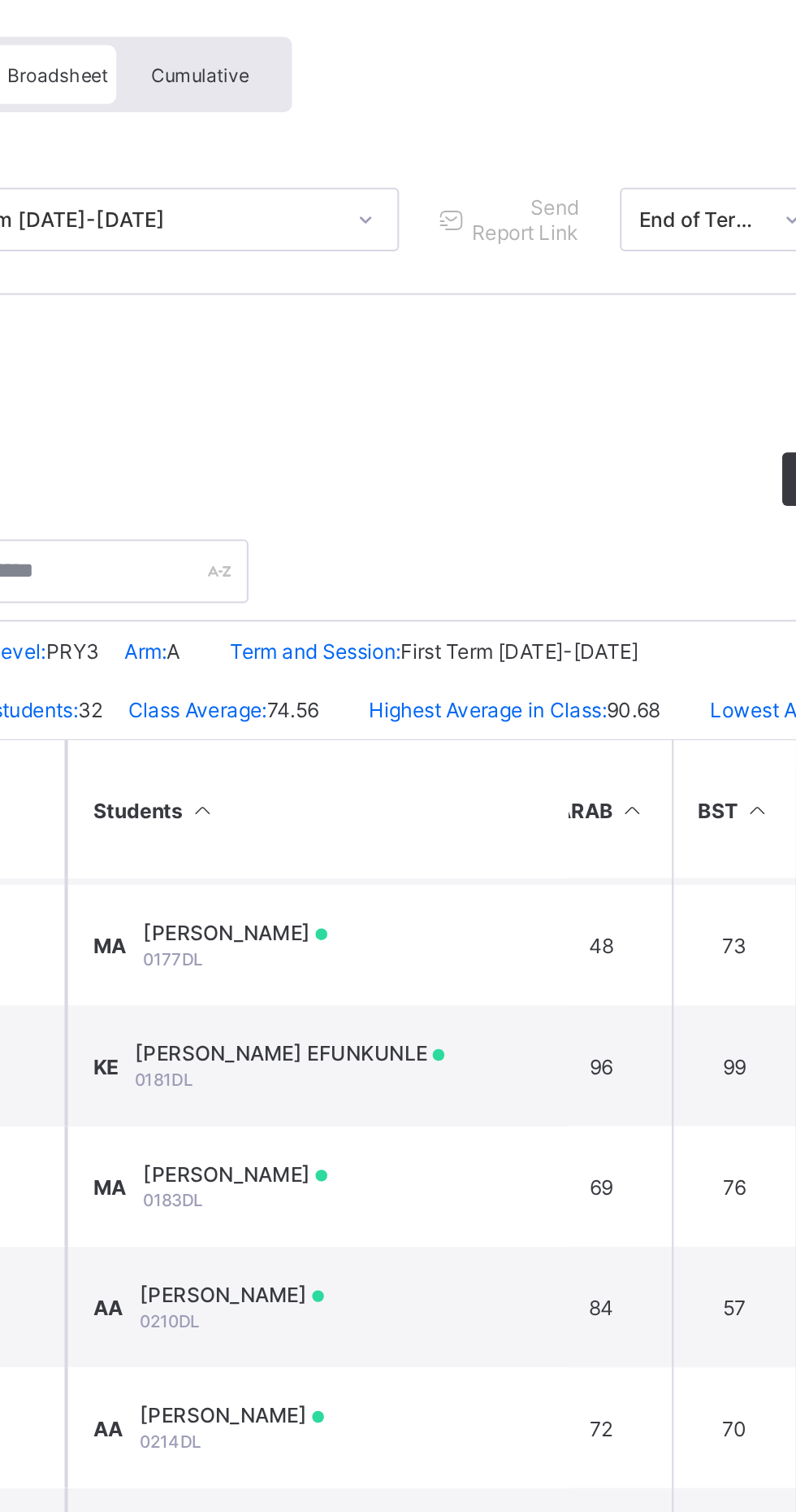
click at [529, 720] on td "MA [PERSON_NAME] 0183DL" at bounding box center [415, 708] width 244 height 58
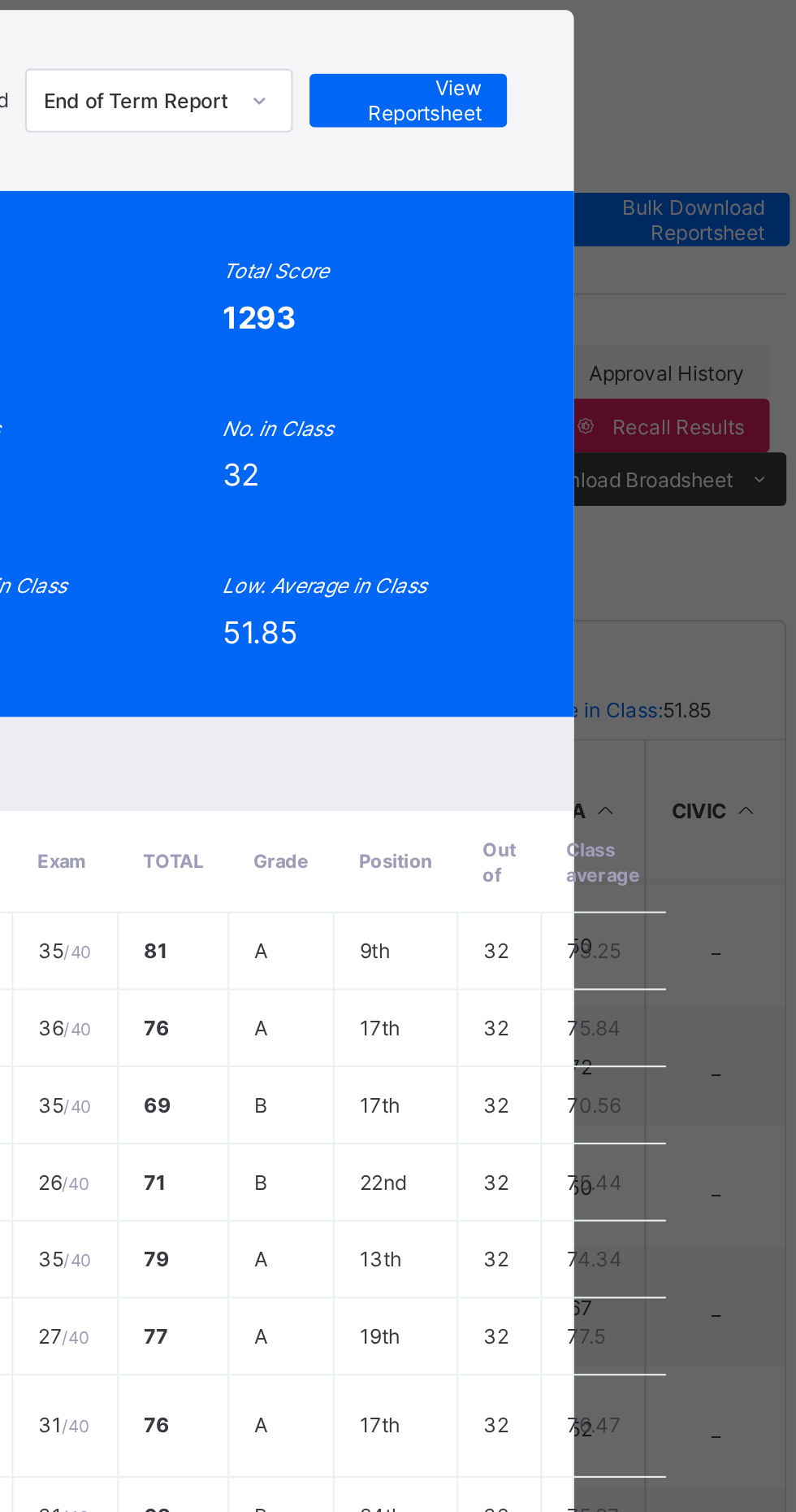
click at [632, 193] on span "View Reportsheet" at bounding box center [596, 181] width 72 height 24
